Goal: Find specific page/section: Find specific page/section

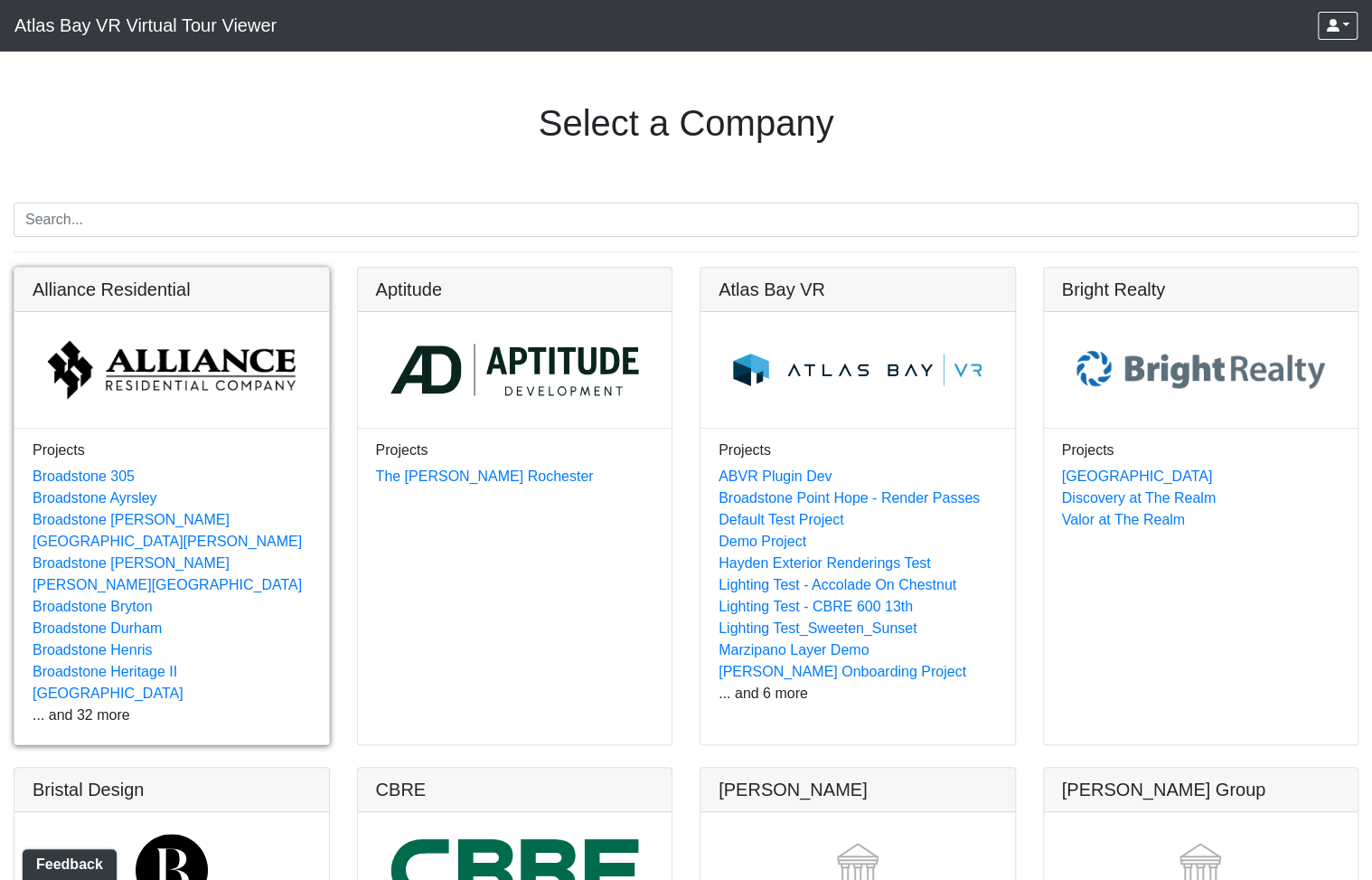
click at [206, 268] on link at bounding box center [171, 268] width 315 height 0
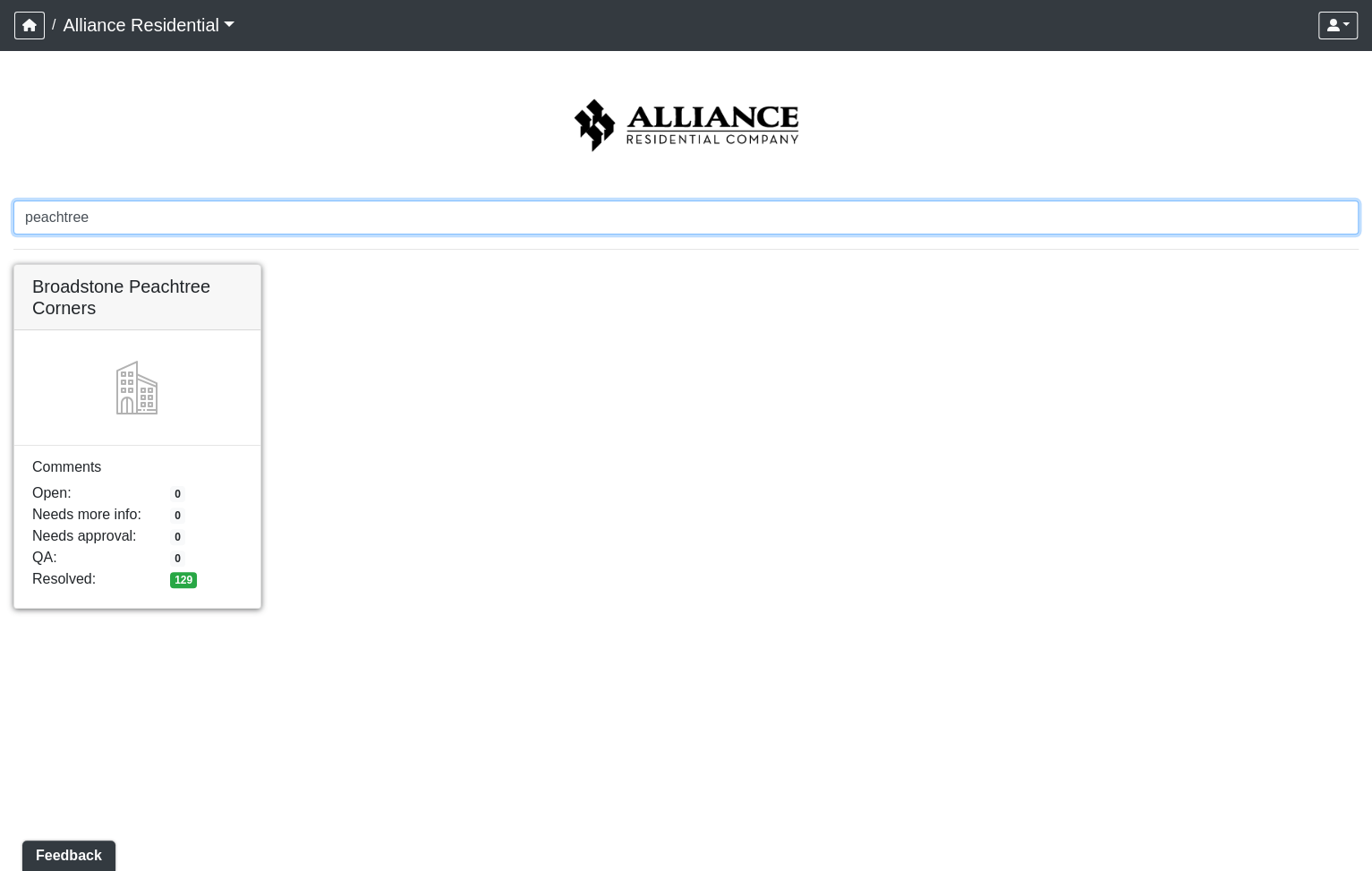
type input "peachtree"
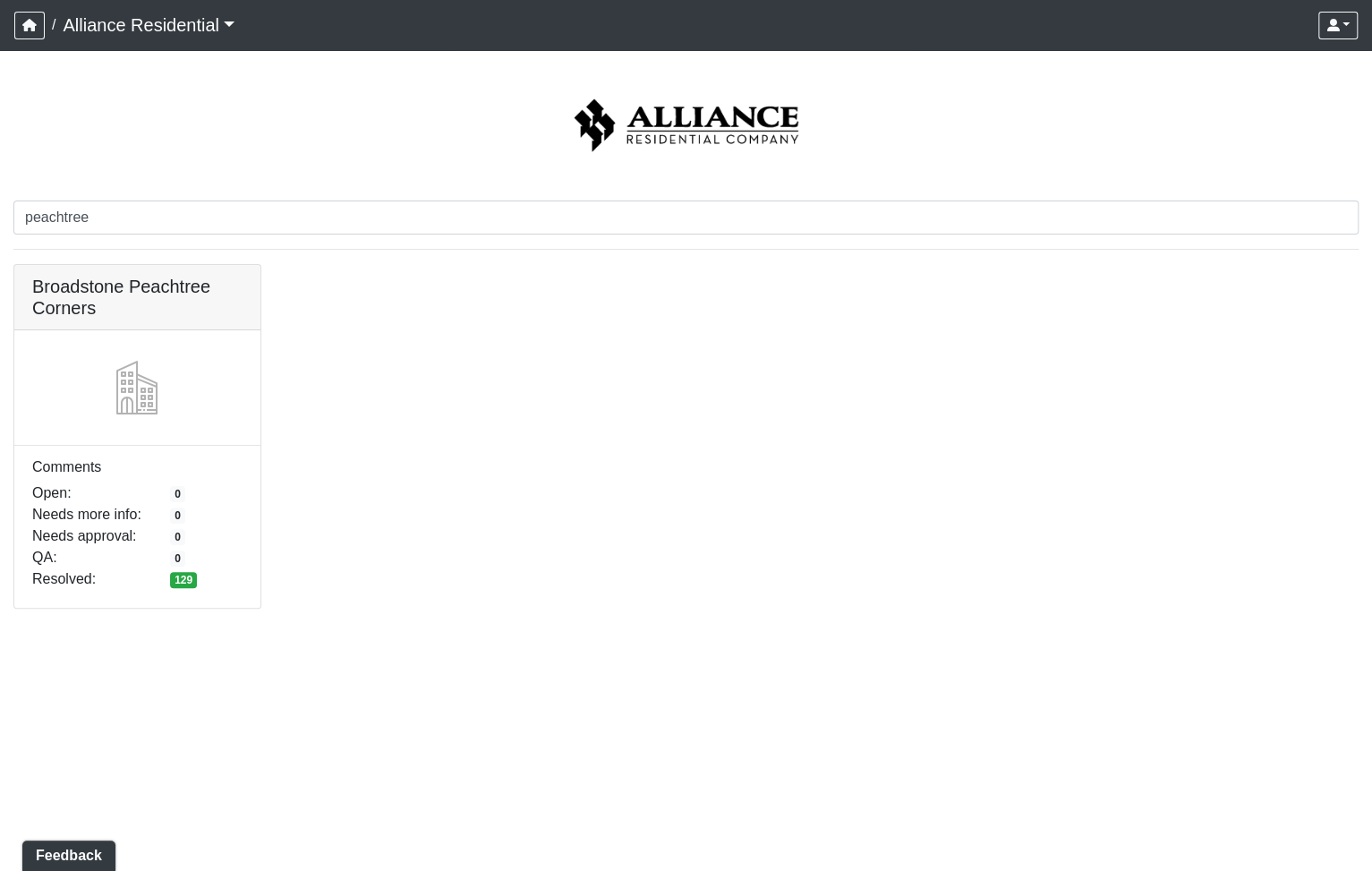
drag, startPoint x: 173, startPoint y: 308, endPoint x: 540, endPoint y: 368, distance: 371.9
click at [173, 265] on link at bounding box center [137, 265] width 246 height 0
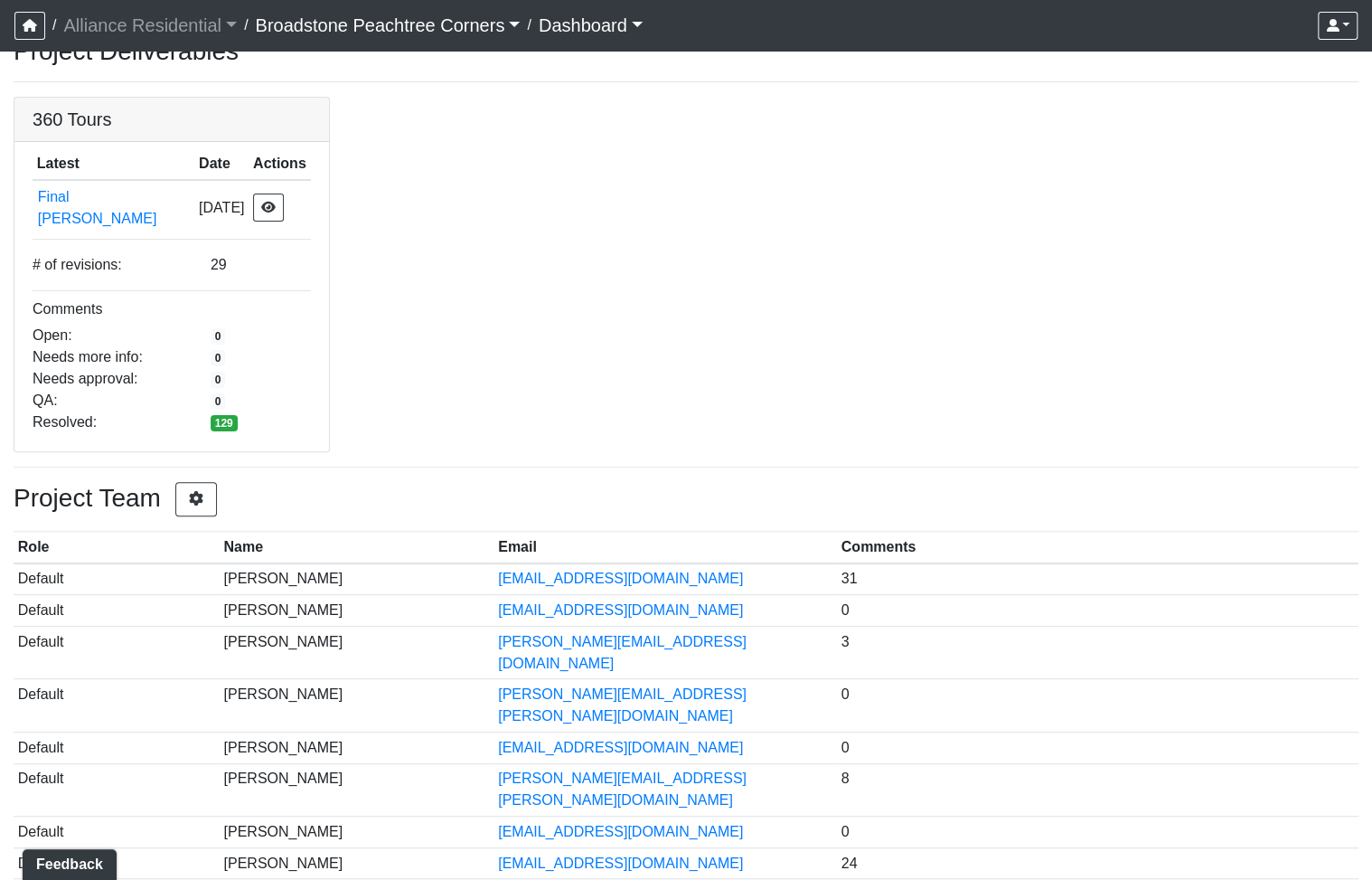
scroll to position [102, 0]
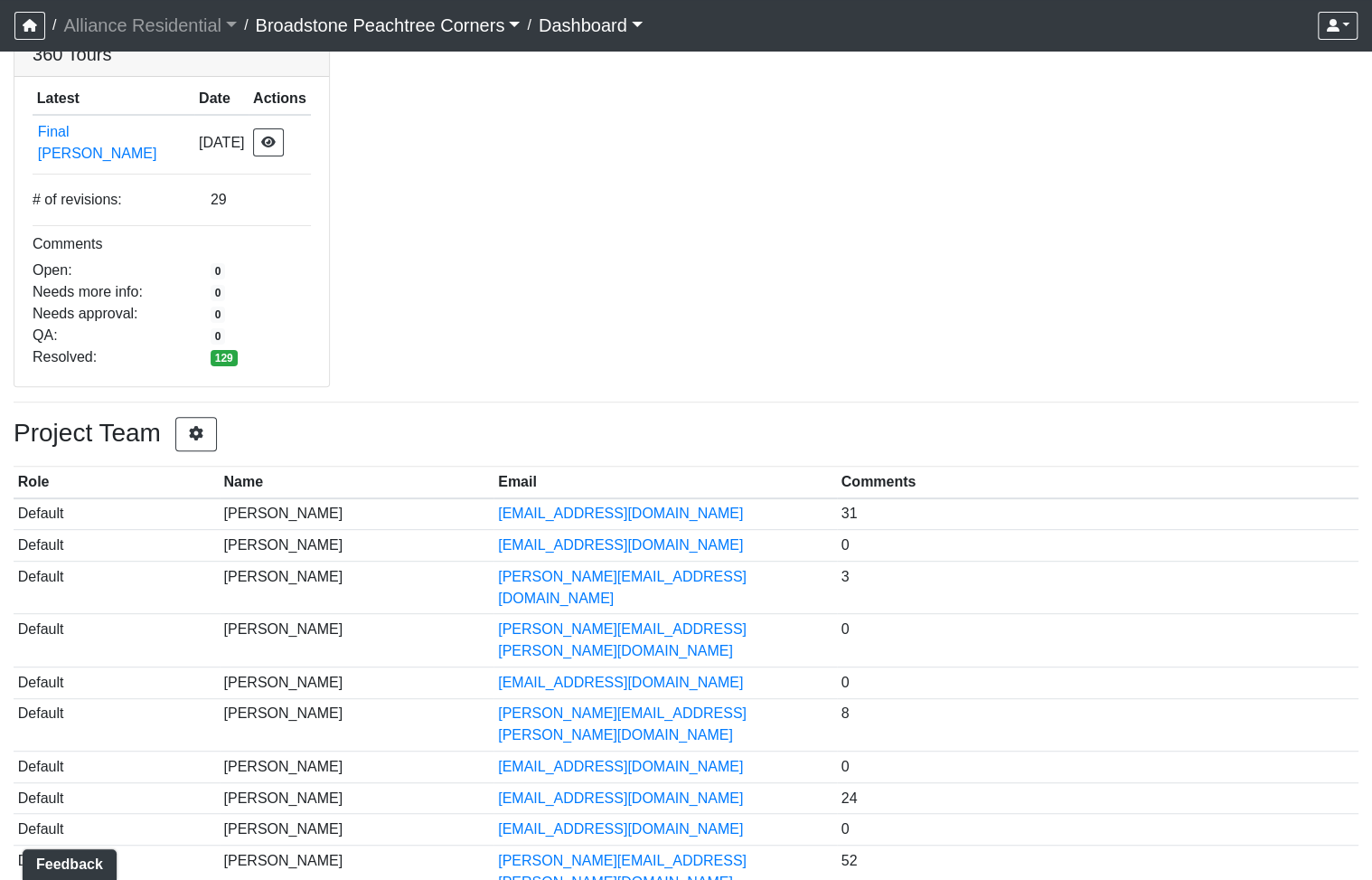
click at [424, 374] on div "Project Deliverables 360 Tours Latest Date Actions Final Ansel 5/8/2023 # of re…" at bounding box center [686, 467] width 1372 height 994
